Goal: Find specific page/section: Find specific page/section

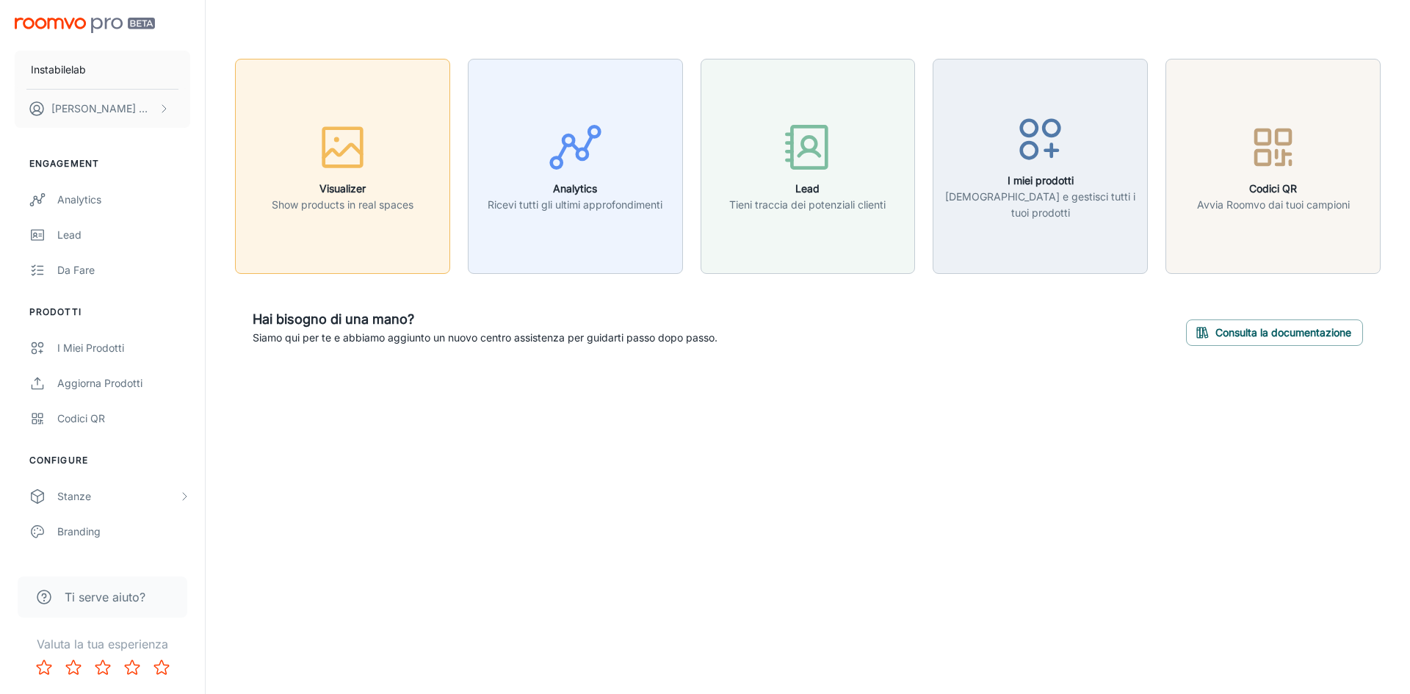
click at [319, 143] on icon "button" at bounding box center [342, 147] width 55 height 55
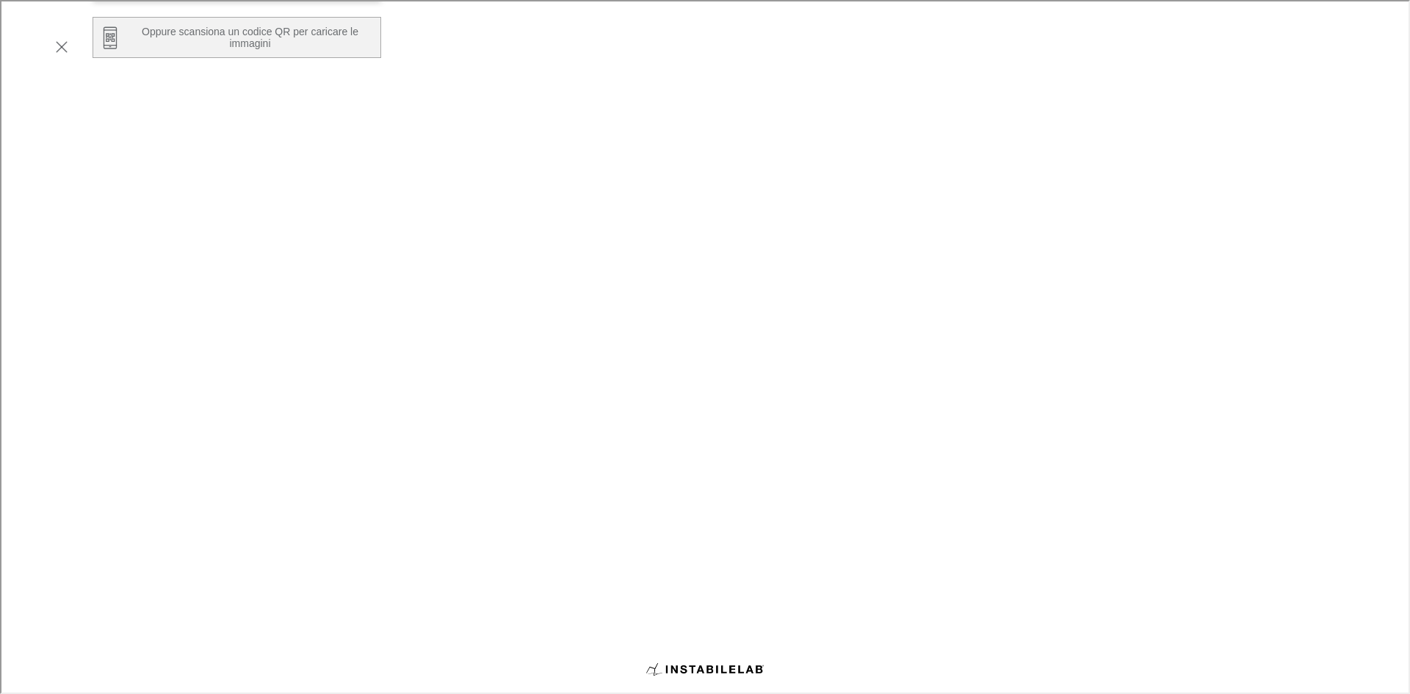
scroll to position [249, 0]
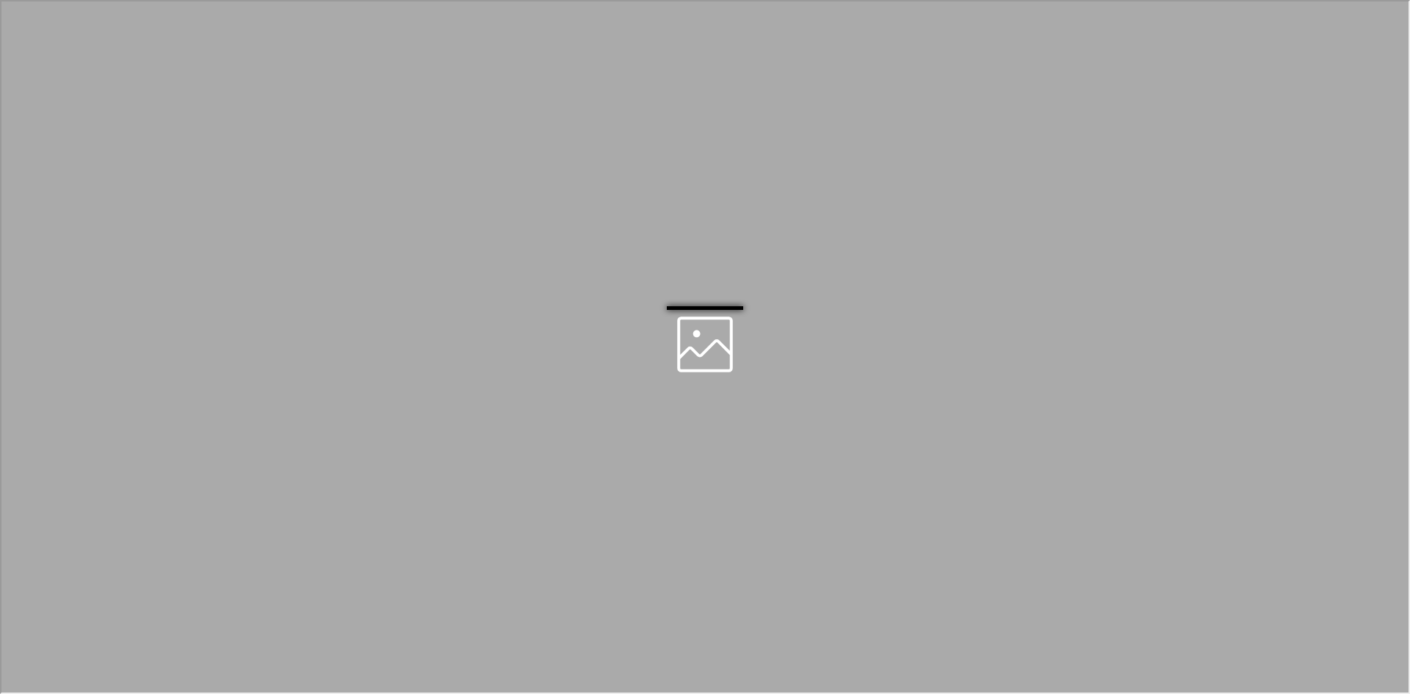
scroll to position [0, 0]
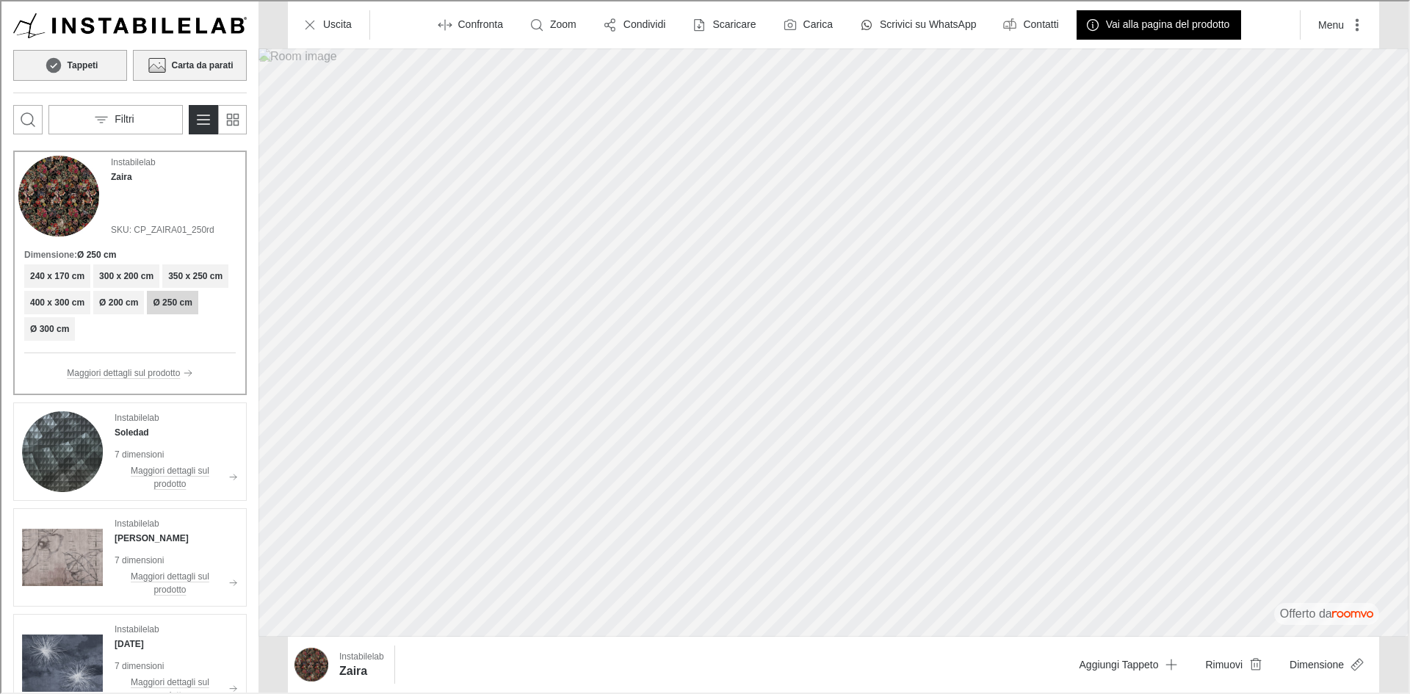
click at [191, 68] on h6 "Carta da parati" at bounding box center [201, 63] width 62 height 13
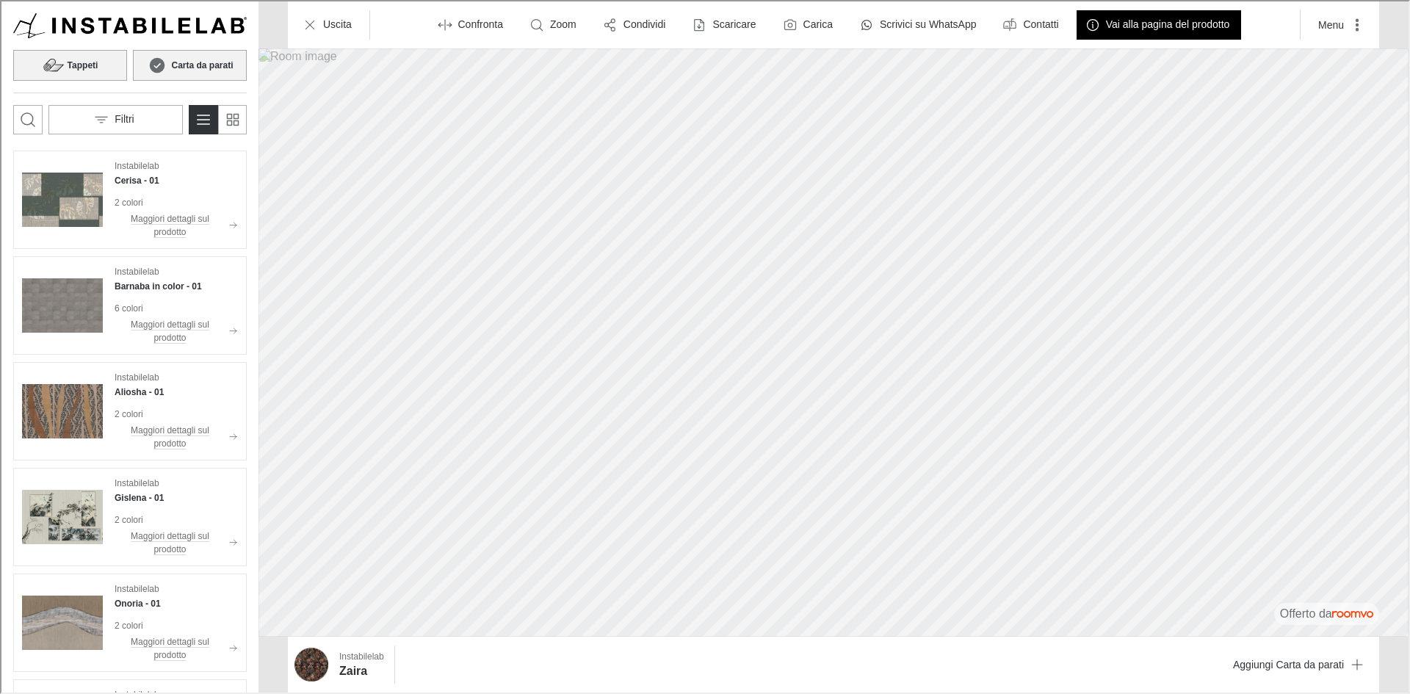
click at [59, 61] on icon at bounding box center [52, 64] width 22 height 18
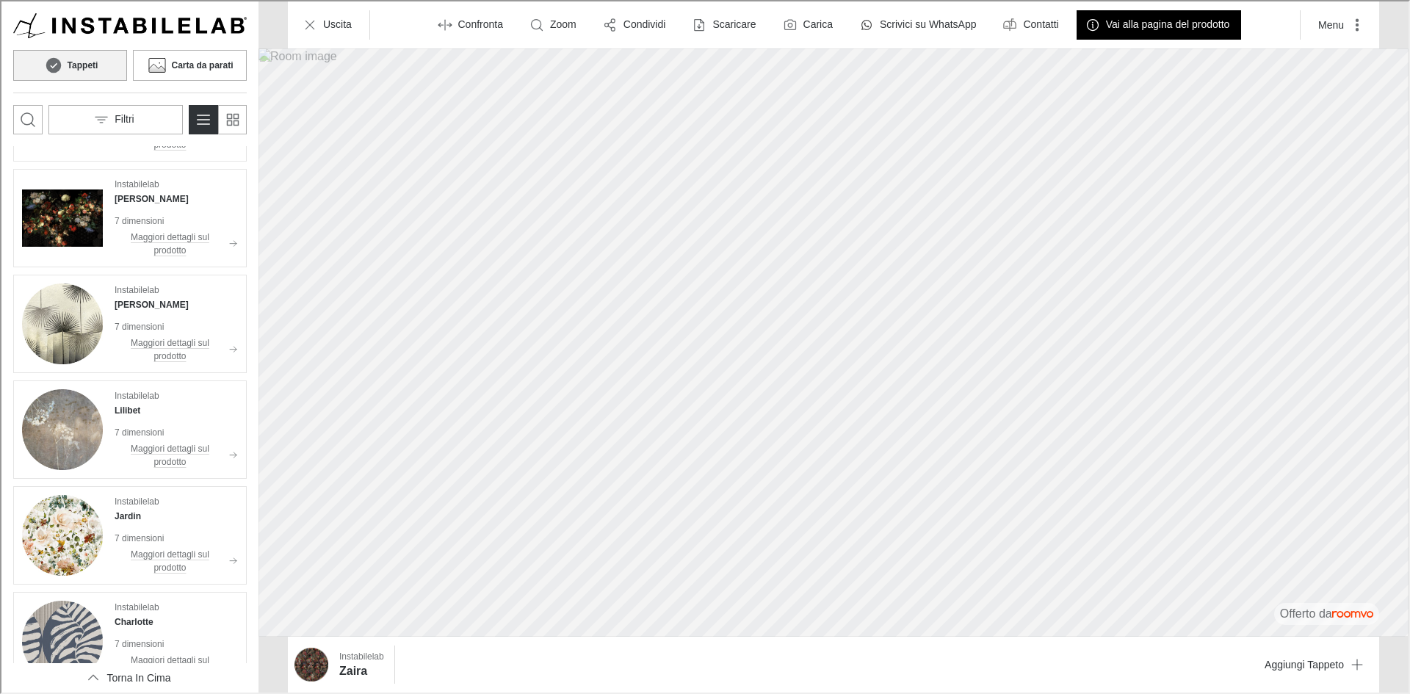
scroll to position [1909, 0]
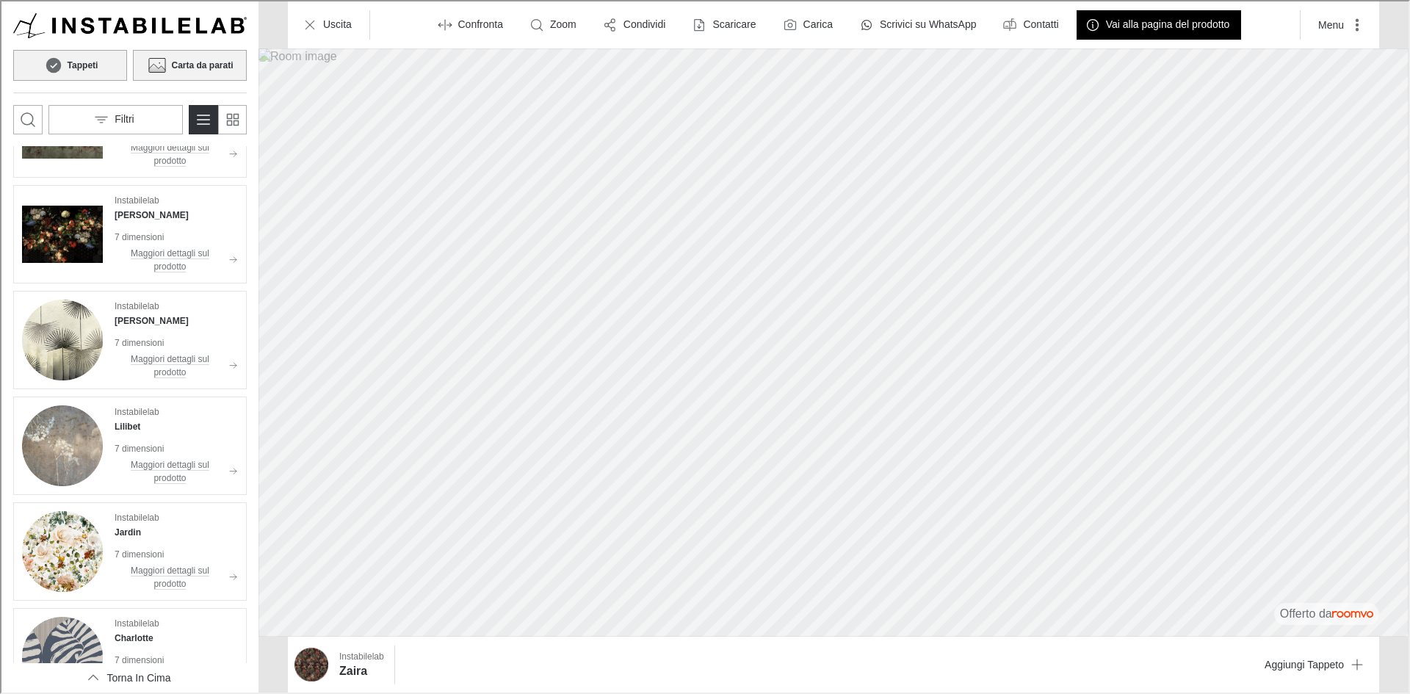
click at [197, 71] on button "Carta da parati" at bounding box center [188, 63] width 114 height 31
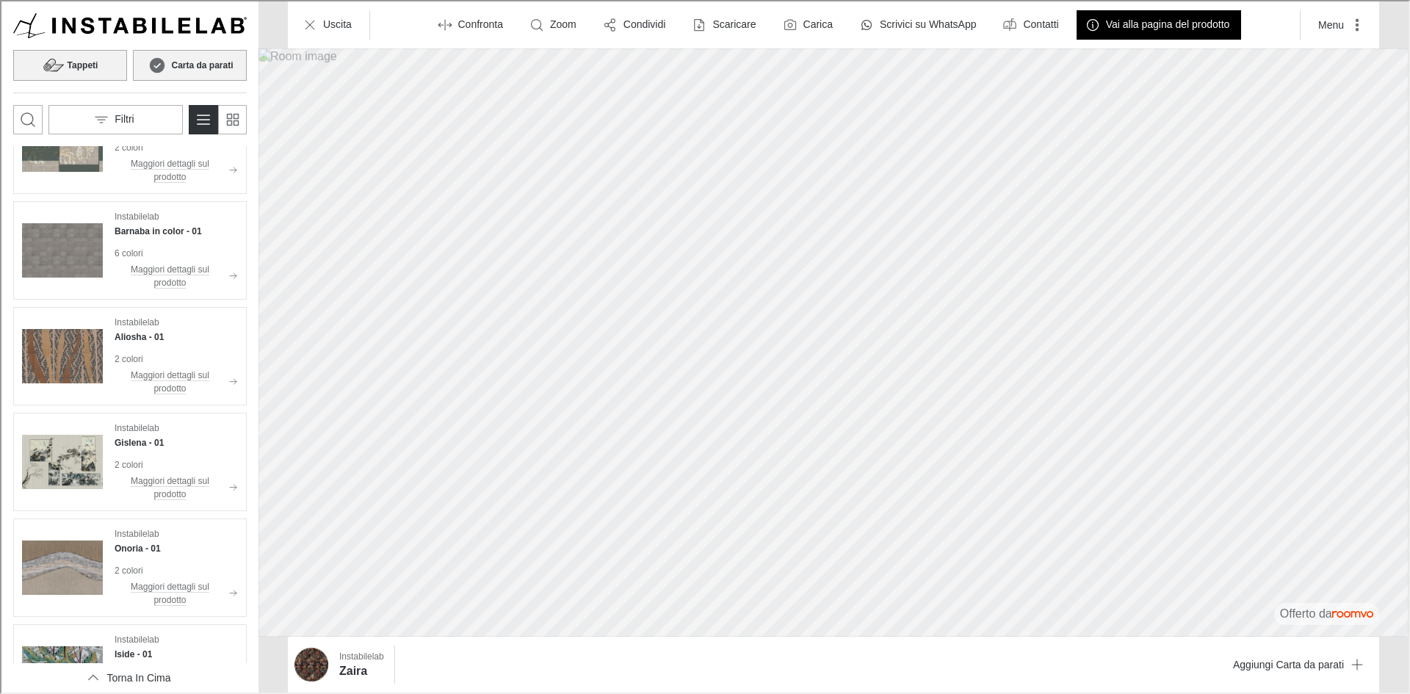
scroll to position [0, 0]
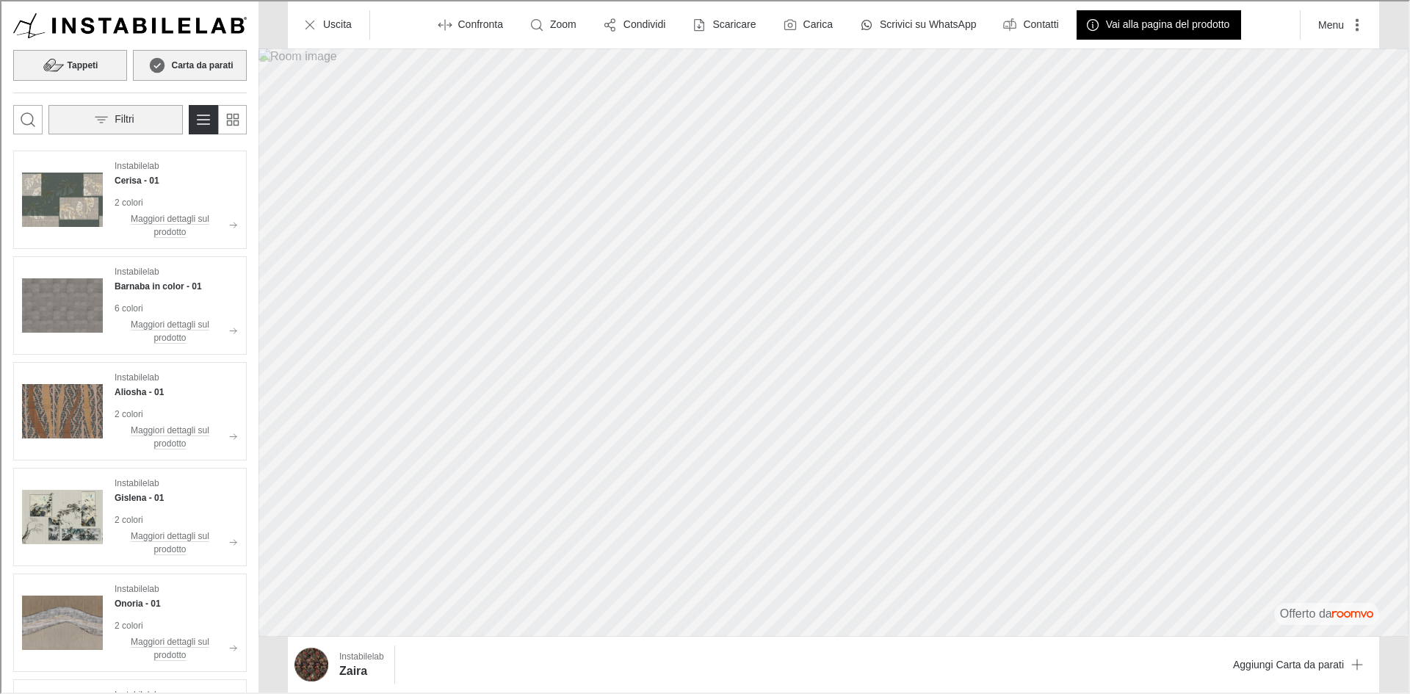
click at [126, 109] on button "Filtri" at bounding box center [114, 118] width 134 height 29
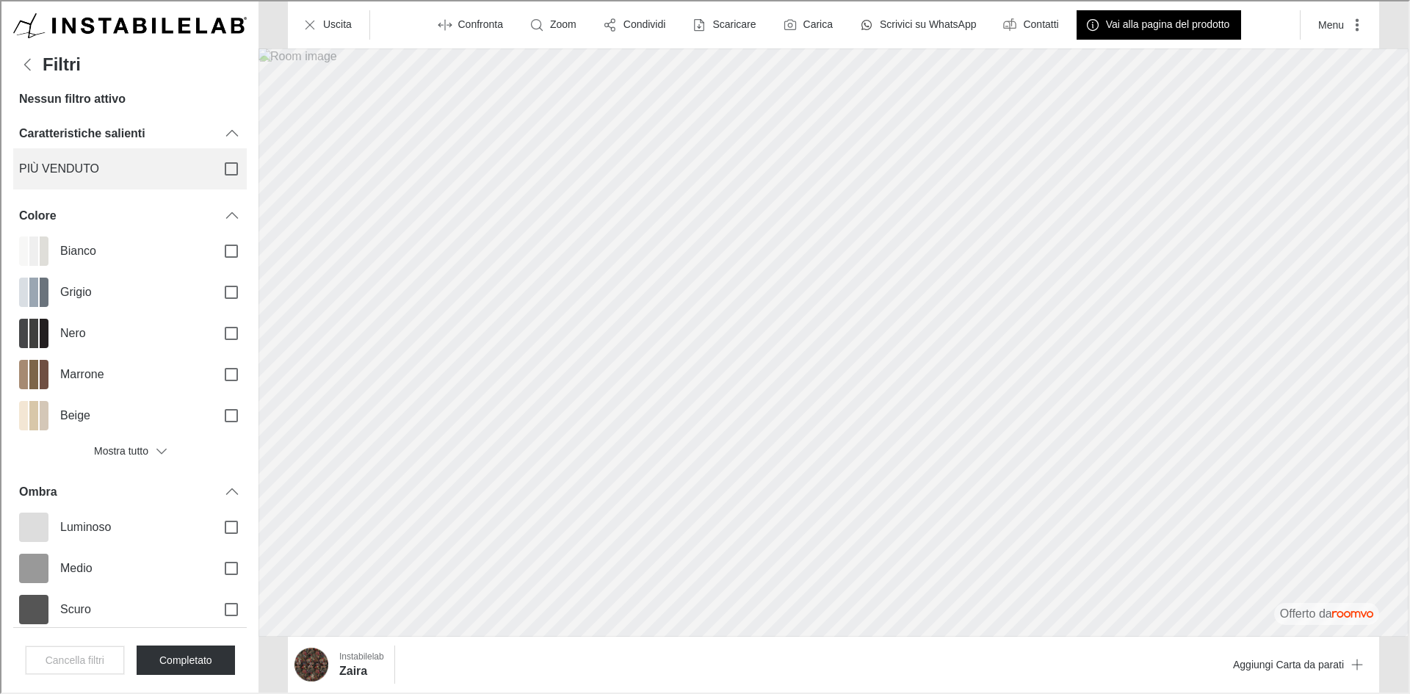
click at [214, 162] on input "PIÙ VENDUTO" at bounding box center [229, 167] width 31 height 31
checkbox input "true"
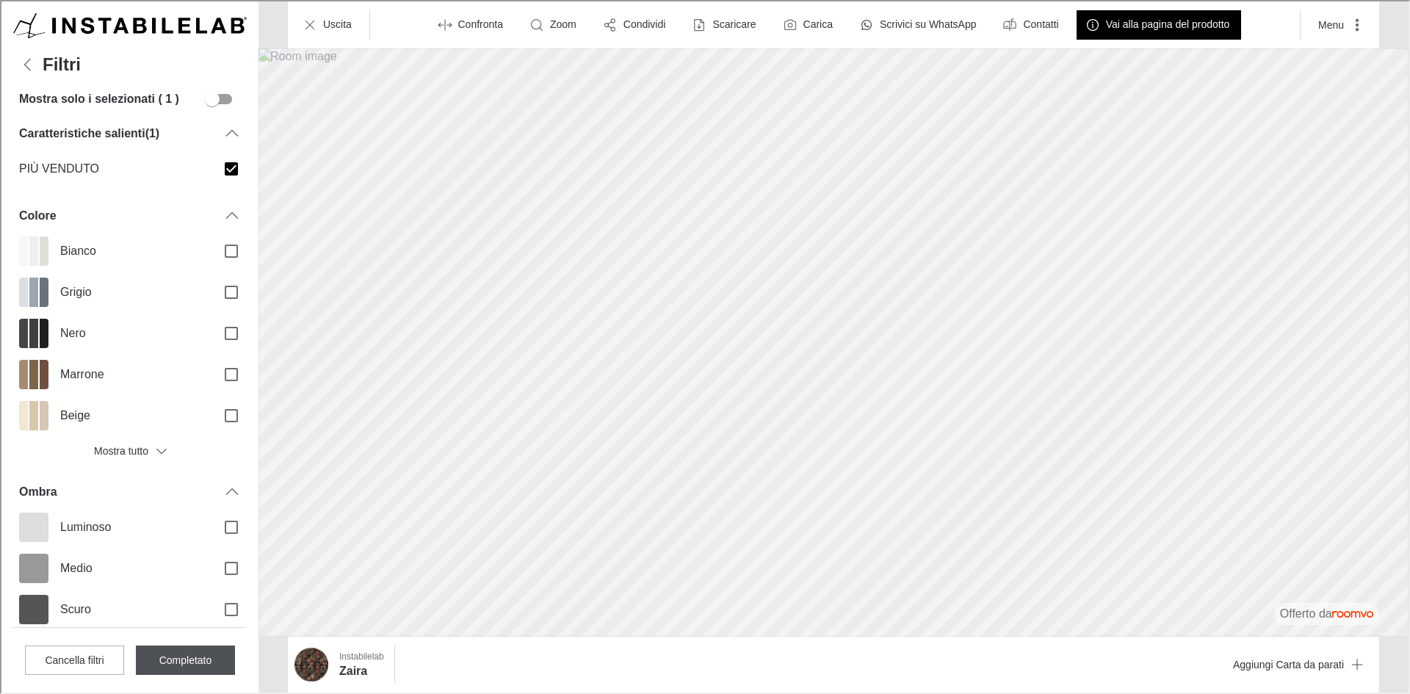
click at [179, 666] on button "Completato" at bounding box center [183, 658] width 99 height 29
